Goal: Task Accomplishment & Management: Use online tool/utility

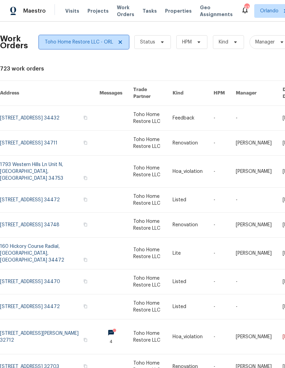
click at [119, 40] on icon at bounding box center [120, 41] width 5 height 5
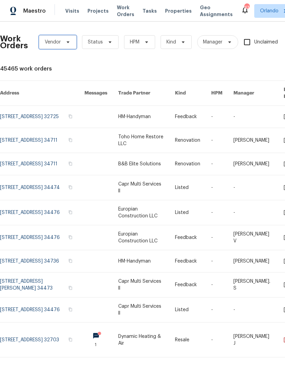
click at [65, 41] on icon at bounding box center [67, 41] width 5 height 5
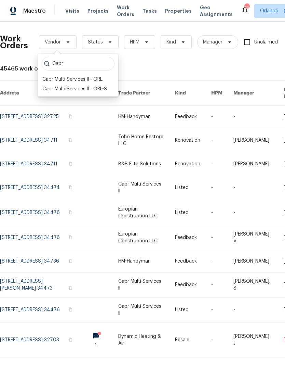
type input "Capr"
click at [56, 79] on div "Capr Multi Services ll - ORL" at bounding box center [72, 79] width 60 height 7
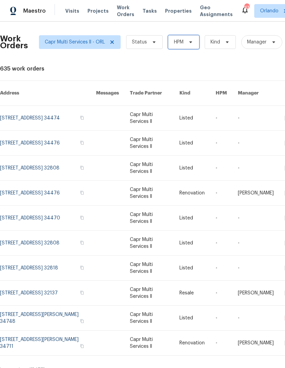
click at [189, 46] on span "HPM" at bounding box center [183, 42] width 31 height 14
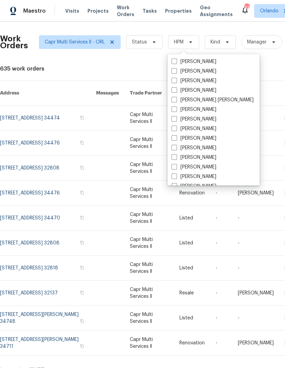
click at [178, 72] on label "[PERSON_NAME]" at bounding box center [194, 71] width 45 height 7
click at [176, 72] on input "[PERSON_NAME]" at bounding box center [174, 70] width 4 height 4
checkbox input "true"
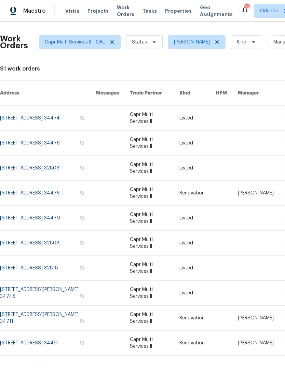
click at [87, 162] on link at bounding box center [48, 168] width 96 height 25
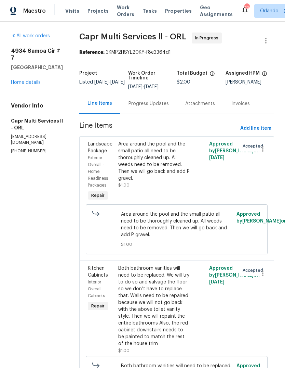
click at [28, 85] on link "Home details" at bounding box center [26, 82] width 30 height 5
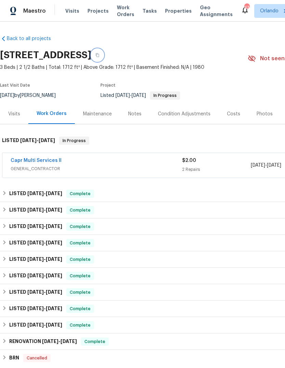
click at [99, 55] on icon "button" at bounding box center [97, 55] width 3 height 4
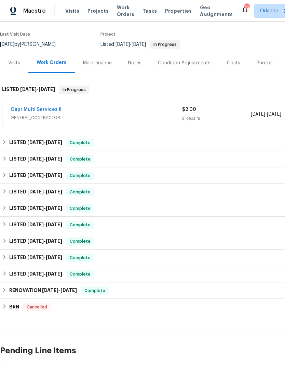
scroll to position [51, 0]
click at [109, 293] on div "RENOVATION 7/8/24 - 8/18/24 Complete" at bounding box center [193, 290] width 383 height 8
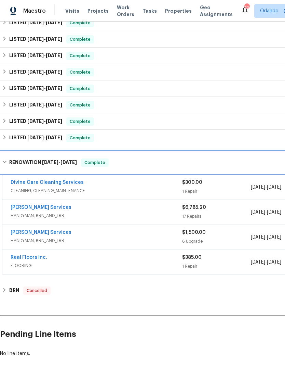
scroll to position [187, 0]
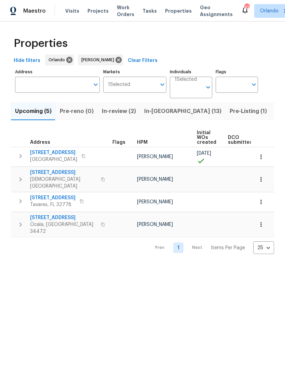
click at [150, 112] on span "In-reno (13)" at bounding box center [182, 111] width 77 height 10
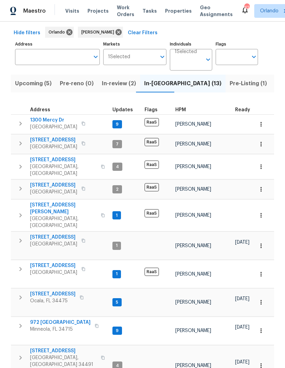
scroll to position [27, 0]
click at [69, 84] on span "Pre-reno (0)" at bounding box center [77, 84] width 34 height 10
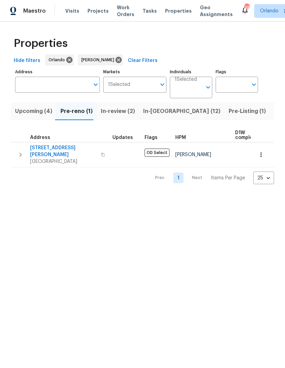
click at [24, 114] on span "Upcoming (4)" at bounding box center [33, 111] width 37 height 10
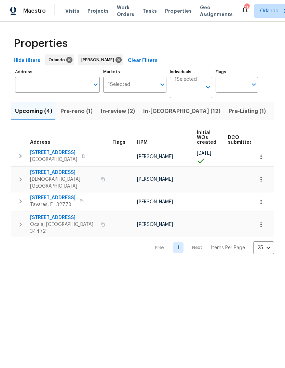
click at [39, 176] on span "[STREET_ADDRESS]" at bounding box center [63, 172] width 67 height 7
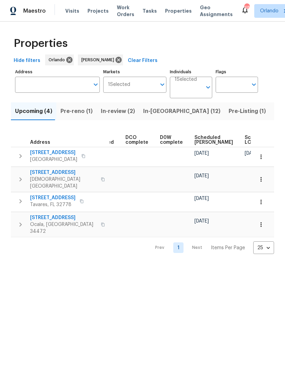
scroll to position [0, 167]
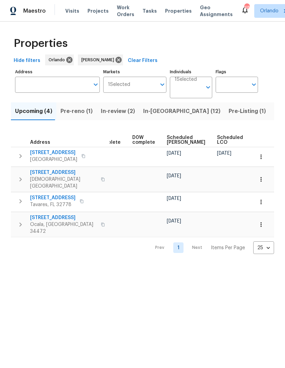
click at [255, 140] on span "Ready Date" at bounding box center [262, 140] width 15 height 10
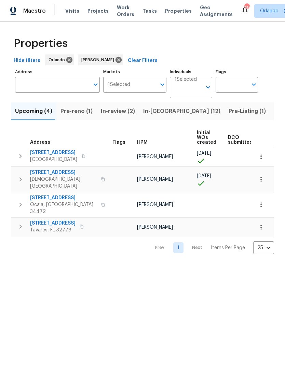
click at [39, 194] on span "[STREET_ADDRESS]" at bounding box center [63, 197] width 67 height 7
click at [34, 86] on input "Address" at bounding box center [52, 85] width 75 height 16
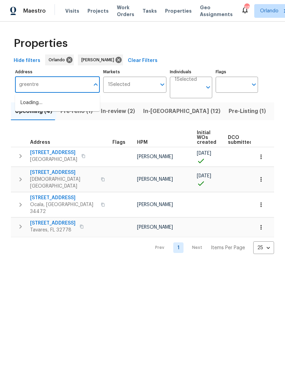
type input "greentree"
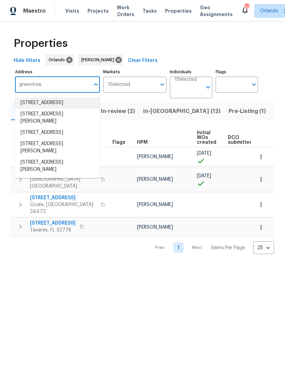
click at [27, 106] on li "109 Greentree Ln Yalaha FL 34797" at bounding box center [57, 102] width 85 height 11
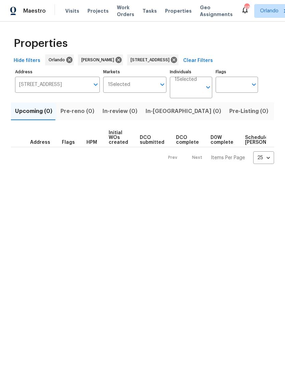
click at [273, 117] on button "Listed (1)" at bounding box center [289, 111] width 33 height 18
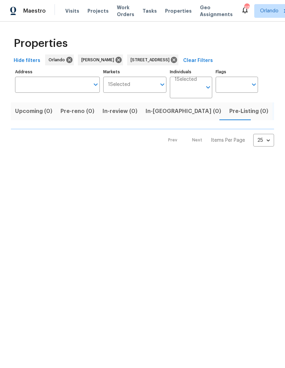
type input "109 Greentree Ln Yalaha FL 34797"
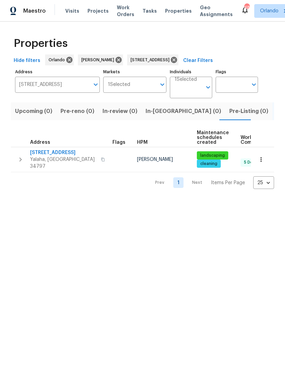
click at [38, 155] on span "109 Greentree Ln" at bounding box center [63, 152] width 67 height 7
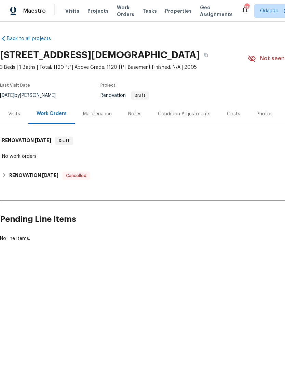
click at [12, 110] on div "Visits" at bounding box center [14, 114] width 28 height 20
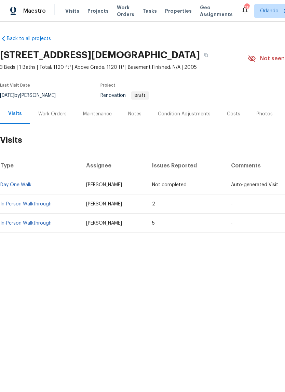
click at [22, 202] on link "In-Person Walkthrough" at bounding box center [25, 204] width 51 height 5
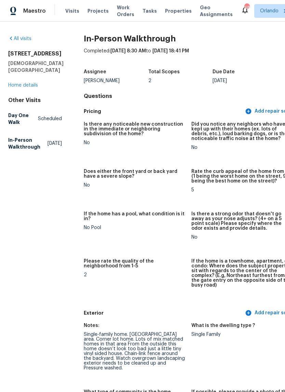
click at [21, 88] on link "Home details" at bounding box center [23, 85] width 30 height 5
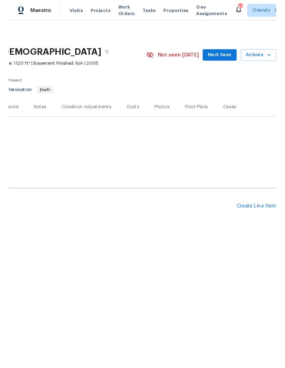
scroll to position [0, 101]
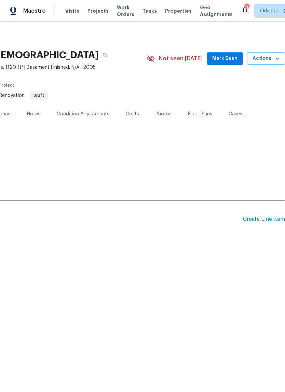
click at [273, 214] on div "Pending Line Items Create Line Item" at bounding box center [92, 219] width 387 height 32
click at [272, 214] on div "Pending Line Items Create Line Item" at bounding box center [92, 219] width 387 height 32
click at [266, 220] on div "Create Line Item" at bounding box center [264, 219] width 42 height 7
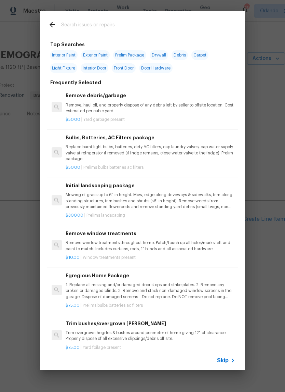
click at [78, 28] on input "text" at bounding box center [133, 26] width 145 height 10
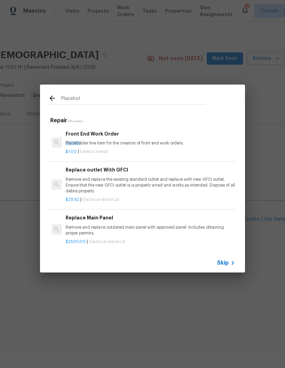
type input "Placehold"
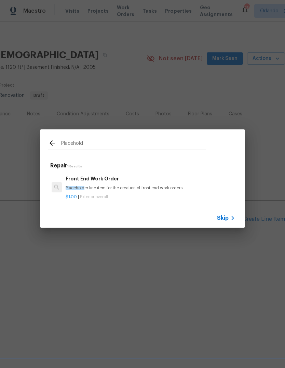
click at [73, 187] on span "Placehold" at bounding box center [75, 188] width 19 height 4
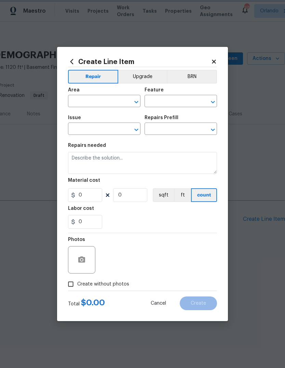
type input "Overall Exterior"
type input "Front End Work Order $1.00"
type textarea "Placeholder line item for the creation of front end work orders."
type input "1"
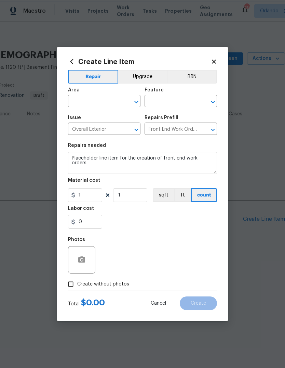
click at [73, 187] on div "Create Line Item Repair Upgrade BRN Area ​ Feature ​ Issue Overall Exterior ​ R…" at bounding box center [142, 184] width 171 height 274
click at [215, 60] on icon at bounding box center [214, 62] width 4 height 4
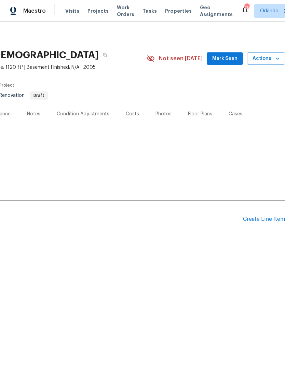
click at [268, 221] on div "Create Line Item" at bounding box center [264, 219] width 42 height 7
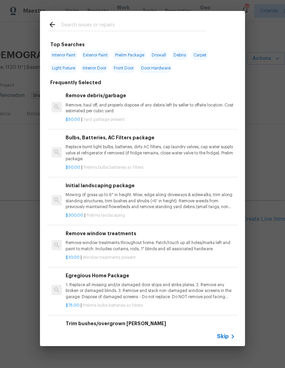
click at [73, 30] on input "text" at bounding box center [133, 26] width 145 height 10
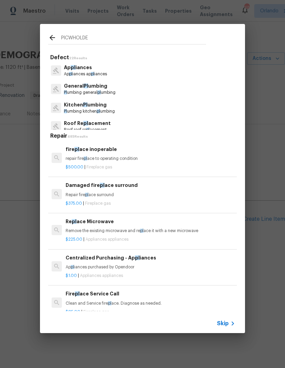
type input "PlCWHOLDER"
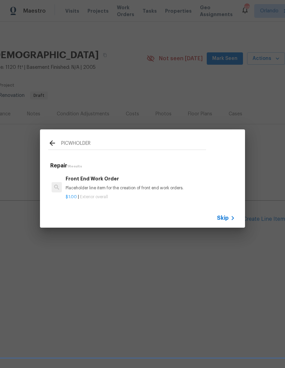
click at [88, 184] on div "Front End Work Order Placeholder line item for the creation of front end work o…" at bounding box center [151, 183] width 170 height 16
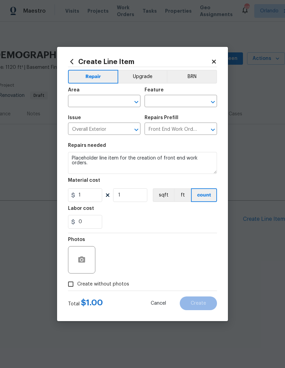
click at [81, 102] on input "text" at bounding box center [94, 102] width 53 height 11
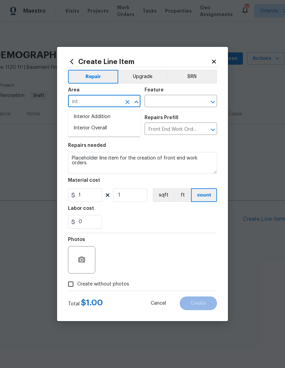
click at [94, 130] on li "Interior Overall" at bounding box center [104, 128] width 73 height 11
type input "Interior Overall"
click at [190, 102] on input "text" at bounding box center [171, 102] width 53 height 11
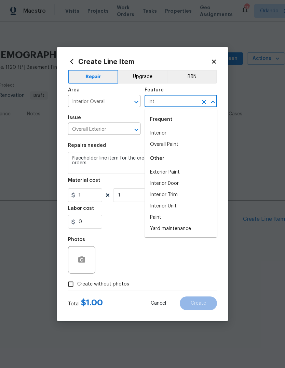
click at [182, 135] on li "Interior" at bounding box center [181, 133] width 73 height 11
type input "Interior"
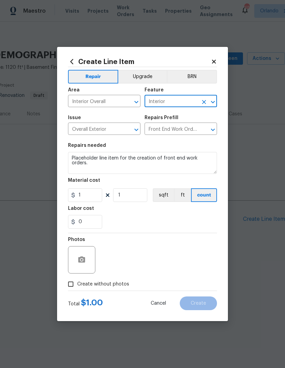
click at [204, 221] on div "0" at bounding box center [142, 222] width 149 height 14
click at [69, 287] on input "Create without photos" at bounding box center [70, 284] width 13 height 13
checkbox input "true"
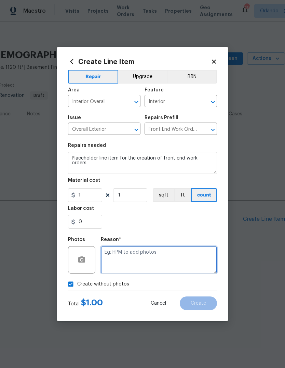
click at [202, 263] on textarea at bounding box center [159, 259] width 116 height 27
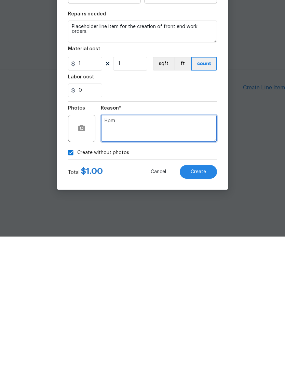
type textarea "Hpm"
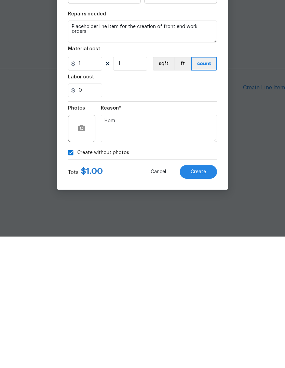
click at [209, 296] on button "Create" at bounding box center [198, 303] width 37 height 14
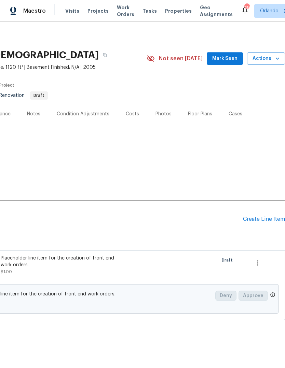
click at [268, 216] on div "Create Line Item" at bounding box center [264, 219] width 42 height 7
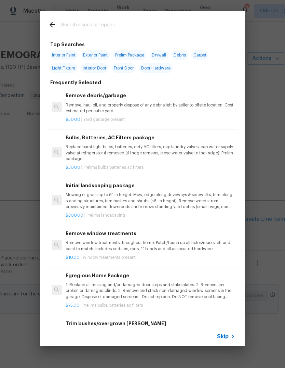
click at [74, 27] on input "text" at bounding box center [133, 26] width 145 height 10
type input "Clean"
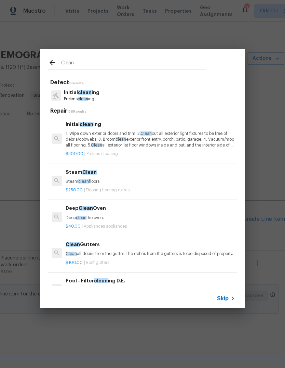
click at [71, 140] on p "1. Wipe down exterior doors and trim. 2. Clean out all exterior light fixtures …" at bounding box center [151, 139] width 170 height 17
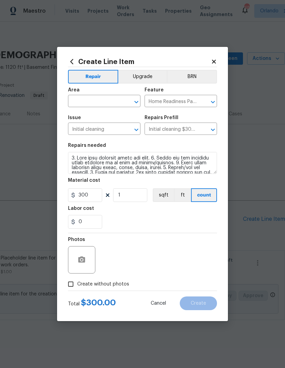
click at [74, 99] on input "text" at bounding box center [94, 102] width 53 height 11
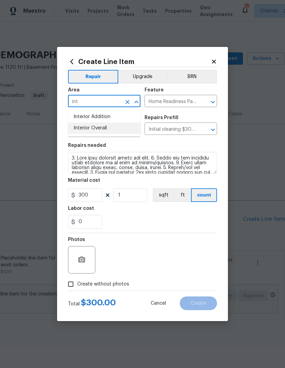
click at [94, 129] on li "Interior Overall" at bounding box center [104, 128] width 73 height 11
type input "Interior Overall"
click at [192, 220] on div "0" at bounding box center [142, 222] width 149 height 14
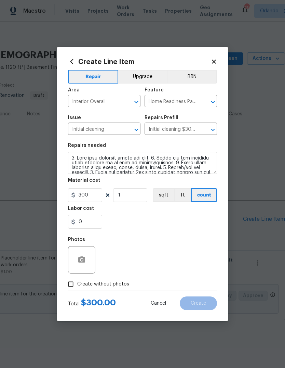
click at [68, 289] on input "Create without photos" at bounding box center [70, 284] width 13 height 13
checkbox input "true"
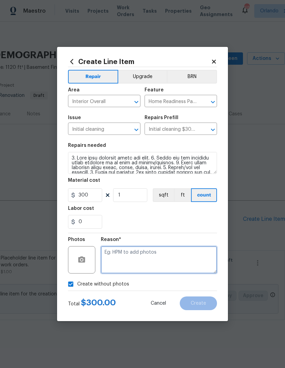
click at [193, 270] on textarea at bounding box center [159, 259] width 116 height 27
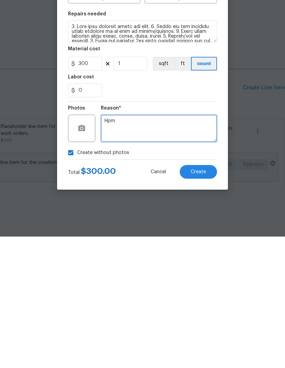
type textarea "Hpm"
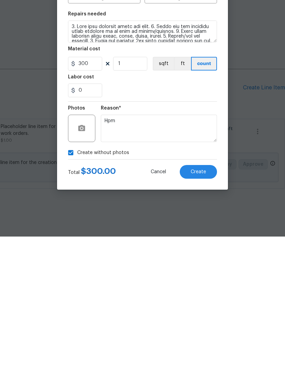
click at [207, 296] on button "Create" at bounding box center [198, 303] width 37 height 14
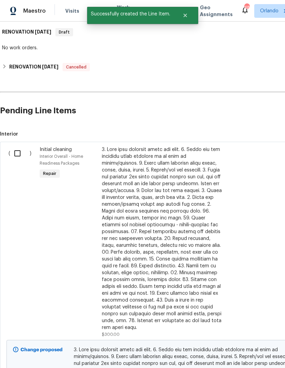
scroll to position [108, 0]
click at [17, 152] on input "checkbox" at bounding box center [20, 153] width 20 height 14
checkbox input "true"
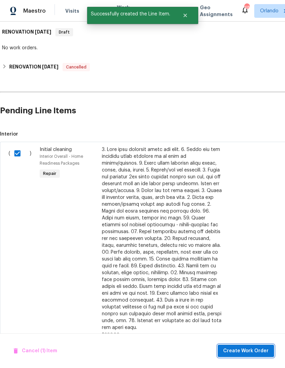
click at [253, 350] on span "Create Work Order" at bounding box center [246, 351] width 46 height 9
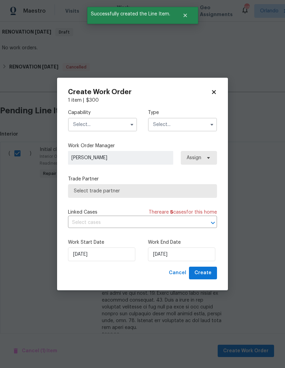
click at [78, 123] on input "text" at bounding box center [102, 125] width 69 height 14
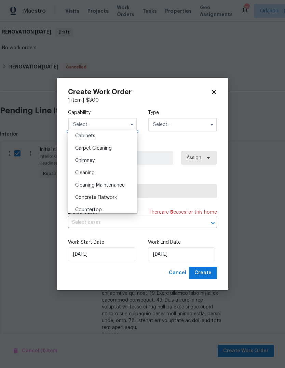
scroll to position [65, 0]
click at [79, 175] on div "Cleaning" at bounding box center [103, 172] width 66 height 12
type input "Cleaning"
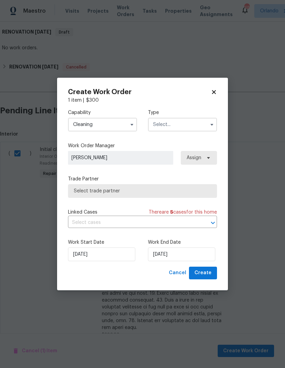
click at [197, 126] on input "text" at bounding box center [182, 125] width 69 height 14
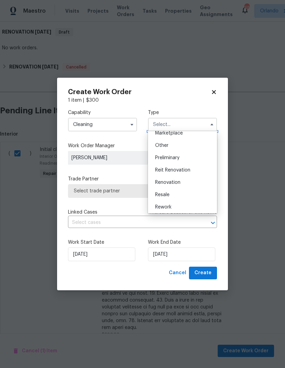
scroll to position [130, 0]
click at [187, 184] on div "Renovation" at bounding box center [183, 181] width 66 height 12
type input "Renovation"
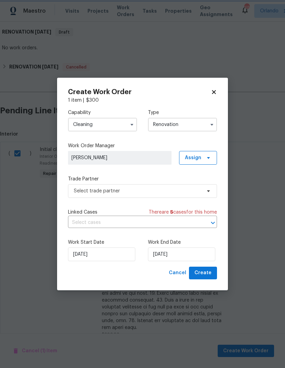
scroll to position [0, 0]
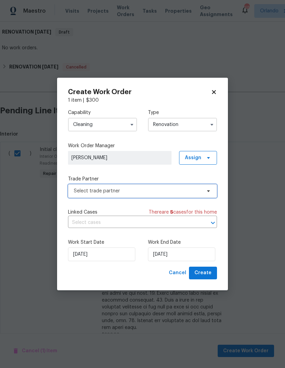
click at [205, 194] on span "Select trade partner" at bounding box center [142, 191] width 149 height 14
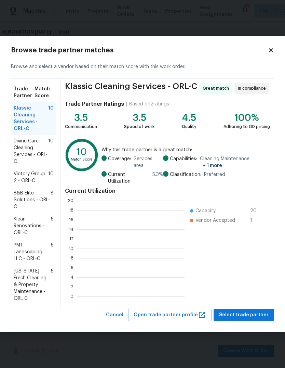
scroll to position [96, 108]
click at [23, 193] on span "B&B Elite Solutions - ORL-C" at bounding box center [32, 200] width 37 height 21
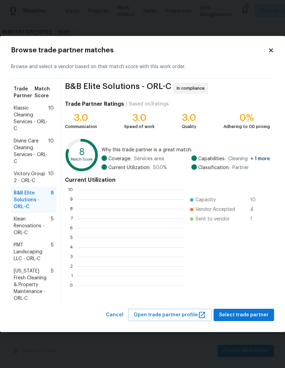
scroll to position [96, 108]
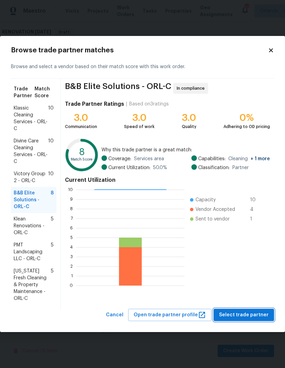
click at [263, 312] on span "Select trade partner" at bounding box center [244, 315] width 50 height 9
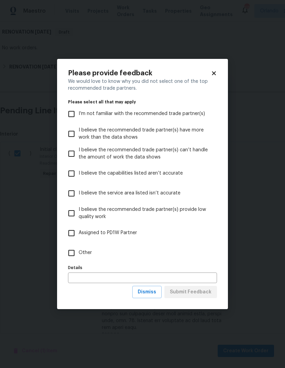
click at [70, 249] on input "Other" at bounding box center [71, 253] width 14 height 14
checkbox input "true"
click at [212, 290] on button "Submit Feedback" at bounding box center [191, 292] width 53 height 13
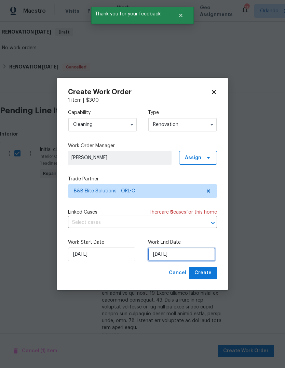
click at [200, 257] on input "8/28/2025" at bounding box center [181, 254] width 67 height 14
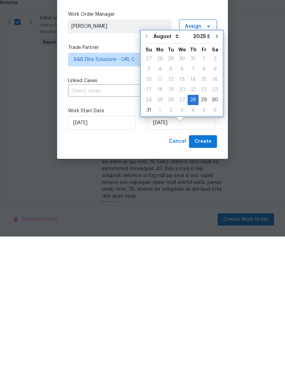
click at [215, 165] on icon "Go to next month" at bounding box center [217, 167] width 5 height 5
type input "9/28/2025"
select select "8"
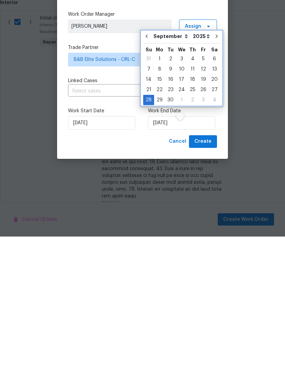
scroll to position [26, 0]
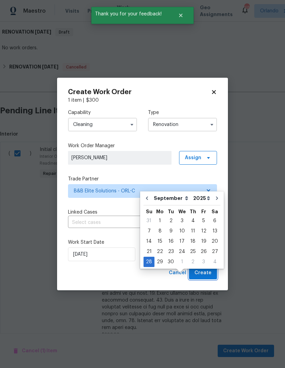
click at [210, 276] on span "Create" at bounding box center [203, 273] width 17 height 9
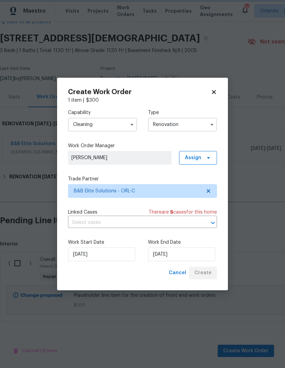
scroll to position [17, 0]
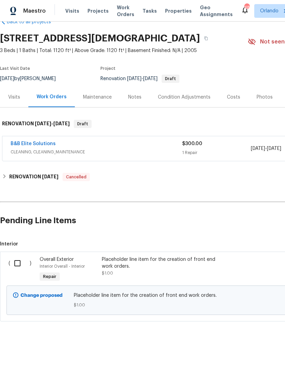
click at [11, 256] on input "checkbox" at bounding box center [20, 263] width 20 height 14
checkbox input "true"
click at [254, 345] on button "Create Work Order" at bounding box center [246, 351] width 56 height 13
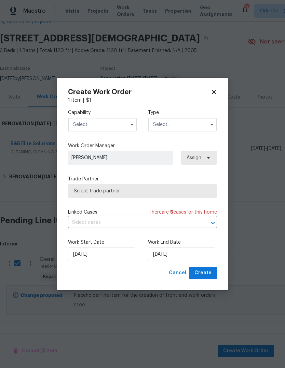
click at [76, 130] on input "text" at bounding box center [102, 125] width 69 height 14
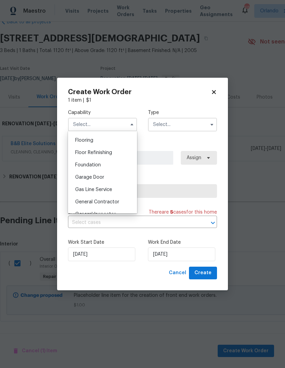
scroll to position [265, 0]
click at [80, 201] on span "General Contractor" at bounding box center [97, 201] width 44 height 5
type input "General Contractor"
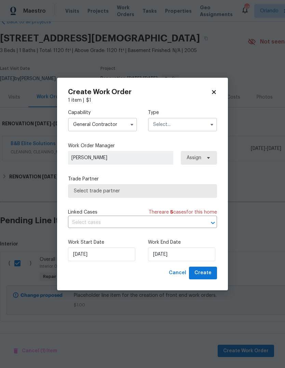
click at [200, 127] on input "text" at bounding box center [182, 125] width 69 height 14
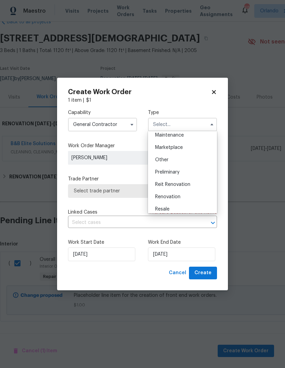
scroll to position [115, 0]
click at [188, 195] on div "Renovation" at bounding box center [183, 196] width 66 height 12
type input "Renovation"
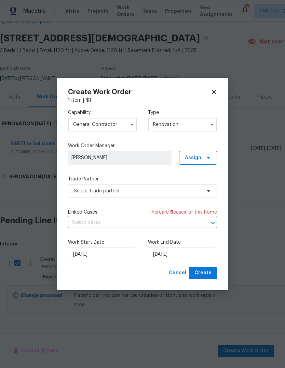
scroll to position [0, 0]
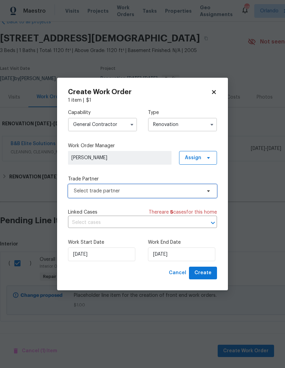
click at [75, 193] on span "Select trade partner" at bounding box center [138, 191] width 128 height 7
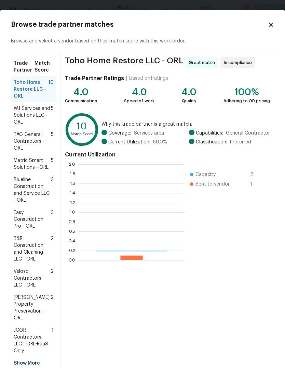
scroll to position [96, 106]
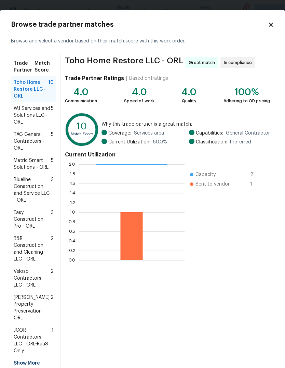
click at [26, 118] on span "W.I Services and Solutions LLC - ORL" at bounding box center [32, 115] width 37 height 21
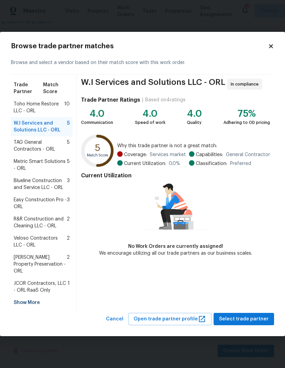
click at [23, 153] on span "TAG General Contractors - ORL" at bounding box center [40, 146] width 53 height 14
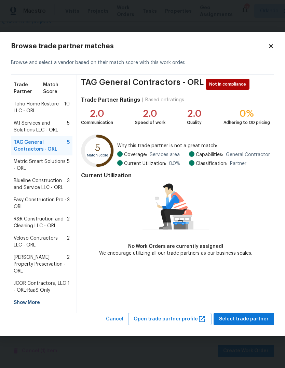
click at [21, 166] on span "Metric Smart Solutions - ORL" at bounding box center [40, 165] width 53 height 14
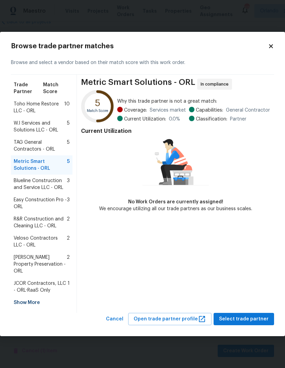
click at [26, 190] on span "Blueline Construction and Service LLC - ORL" at bounding box center [40, 184] width 53 height 14
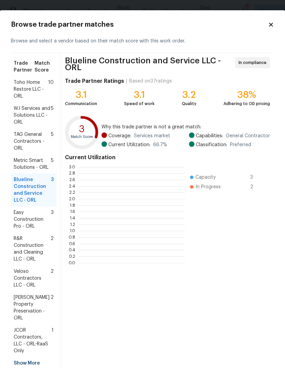
click at [22, 202] on span "Blueline Construction and Service LLC - ORL" at bounding box center [32, 189] width 37 height 27
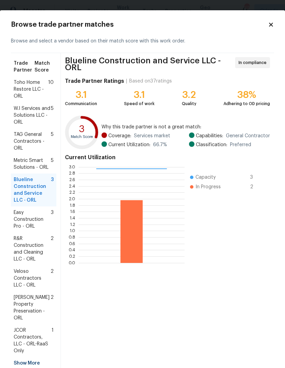
click at [18, 219] on span "Easy Construction Pro - ORL" at bounding box center [32, 219] width 37 height 21
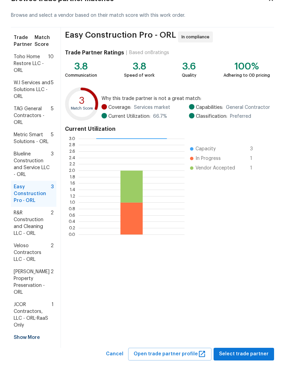
scroll to position [25, 0]
click at [23, 332] on div "Show More" at bounding box center [34, 338] width 46 height 12
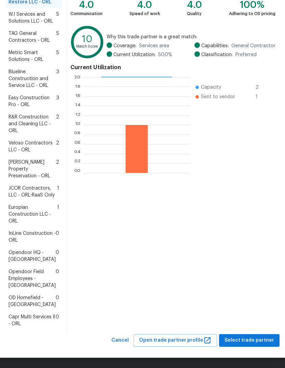
scroll to position [149, 0]
click at [27, 233] on span "InLine Construction - ORL" at bounding box center [32, 237] width 47 height 14
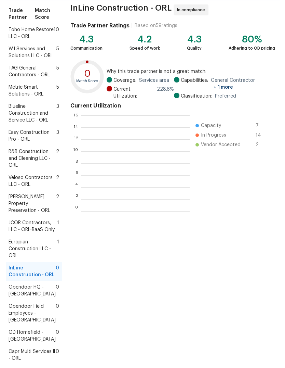
scroll to position [96, 108]
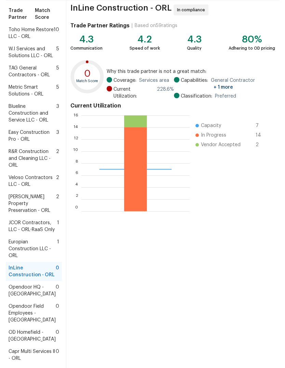
click at [30, 259] on span "Europian Construction LLC - ORL" at bounding box center [33, 249] width 49 height 21
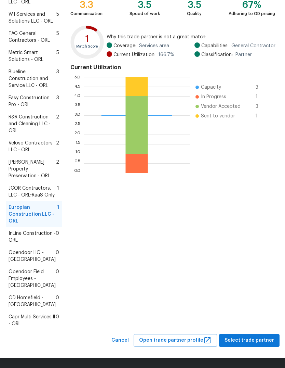
scroll to position [149, 0]
click at [28, 322] on span "Capr Multi Services ll - ORL" at bounding box center [32, 320] width 47 height 14
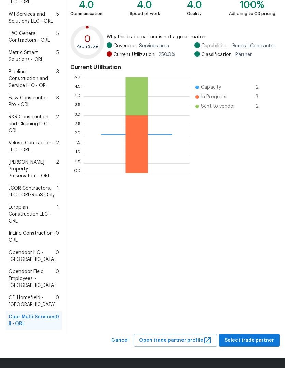
scroll to position [155, 0]
click at [258, 336] on span "Select trade partner" at bounding box center [250, 340] width 50 height 9
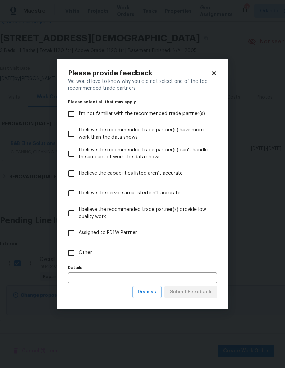
scroll to position [0, 0]
click at [68, 256] on input "Other" at bounding box center [71, 253] width 14 height 14
checkbox input "true"
click at [209, 295] on span "Submit Feedback" at bounding box center [191, 292] width 42 height 9
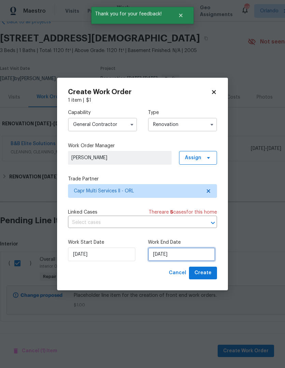
click at [204, 250] on input "8/28/2025" at bounding box center [181, 254] width 67 height 14
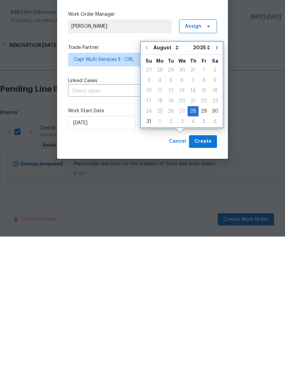
click at [216, 176] on icon "Go to next month" at bounding box center [217, 178] width 5 height 5
type input "9/28/2025"
select select "8"
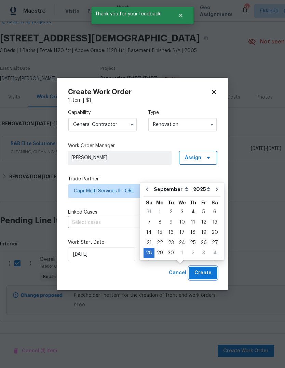
click at [213, 267] on button "Create" at bounding box center [203, 273] width 28 height 13
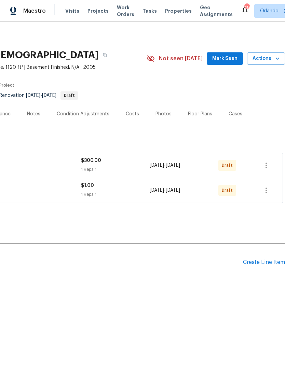
scroll to position [0, 101]
click at [270, 191] on icon "button" at bounding box center [267, 190] width 8 height 8
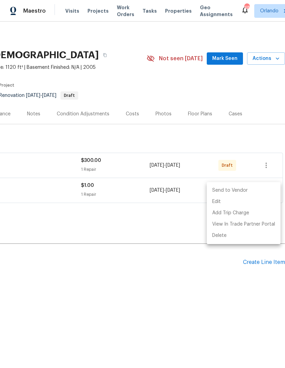
click at [246, 188] on li "Send to Vendor" at bounding box center [244, 190] width 74 height 11
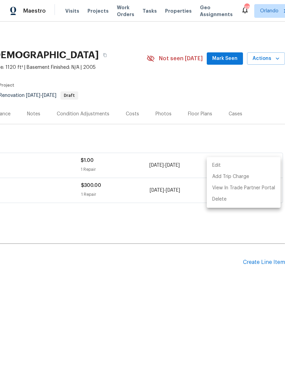
click at [234, 268] on div at bounding box center [142, 184] width 285 height 368
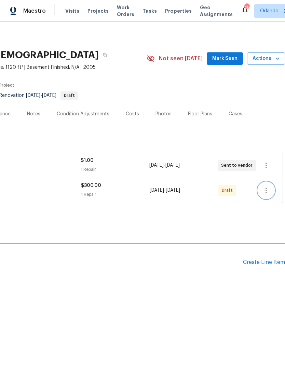
click at [269, 188] on icon "button" at bounding box center [267, 190] width 8 height 8
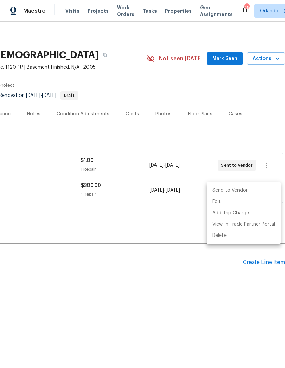
click at [253, 189] on li "Send to Vendor" at bounding box center [244, 190] width 74 height 11
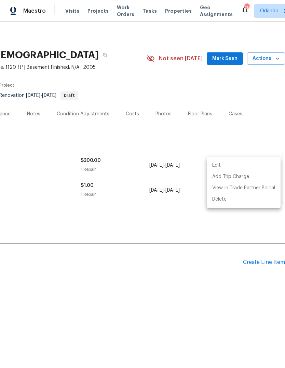
click at [214, 269] on div at bounding box center [142, 184] width 285 height 368
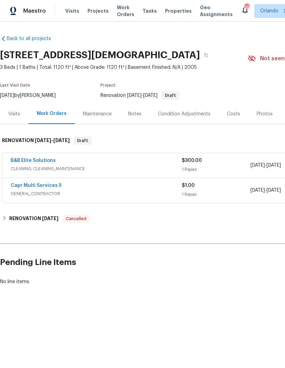
scroll to position [0, 0]
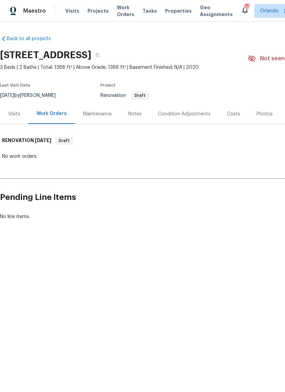
click at [17, 119] on div "Visits" at bounding box center [14, 114] width 28 height 20
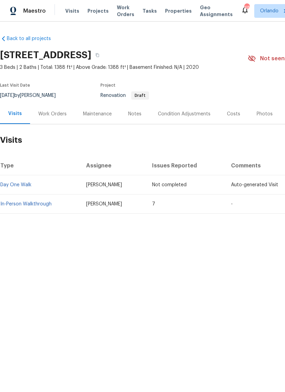
click at [15, 202] on link "In-Person Walkthrough" at bounding box center [25, 204] width 51 height 5
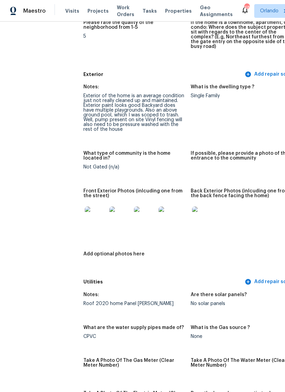
scroll to position [242, 0]
click at [85, 216] on img at bounding box center [96, 217] width 22 height 22
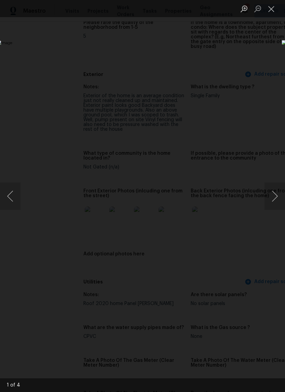
click at [224, 218] on img "Lightbox" at bounding box center [110, 195] width 227 height 311
click at [270, 200] on button "Next image" at bounding box center [275, 195] width 21 height 27
click at [274, 200] on button "Next image" at bounding box center [275, 195] width 21 height 27
click at [271, 203] on button "Next image" at bounding box center [275, 195] width 21 height 27
click at [273, 204] on button "Next image" at bounding box center [275, 195] width 21 height 27
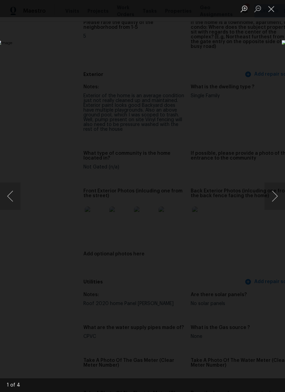
click at [273, 200] on button "Next image" at bounding box center [275, 195] width 21 height 27
click at [272, 14] on button "Close lightbox" at bounding box center [272, 9] width 14 height 12
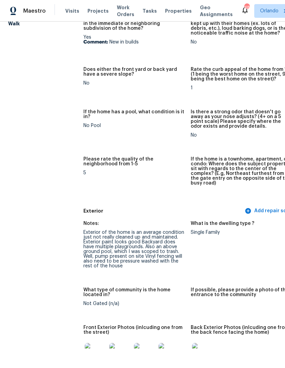
scroll to position [105, 0]
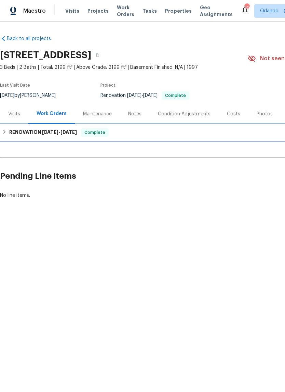
click at [16, 132] on h6 "RENOVATION [DATE] - [DATE]" at bounding box center [43, 132] width 68 height 8
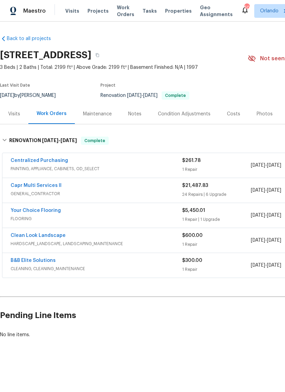
click at [32, 187] on link "Capr Multi Services ll" at bounding box center [36, 185] width 51 height 5
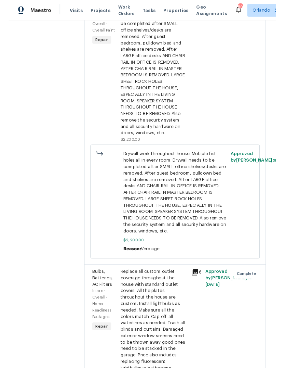
scroll to position [1240, 0]
